Goal: Find specific page/section: Find specific page/section

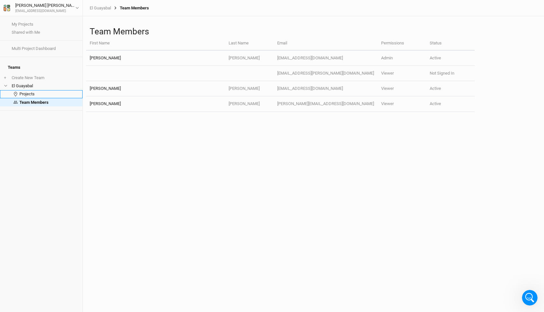
click at [34, 90] on link "Projects" at bounding box center [41, 94] width 83 height 8
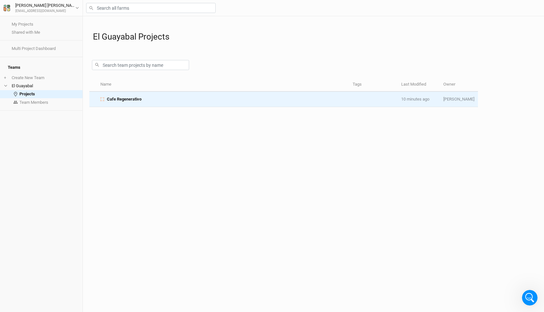
click at [137, 99] on span "Cafe Regenerativo" at bounding box center [124, 99] width 35 height 6
